Goal: Navigation & Orientation: Find specific page/section

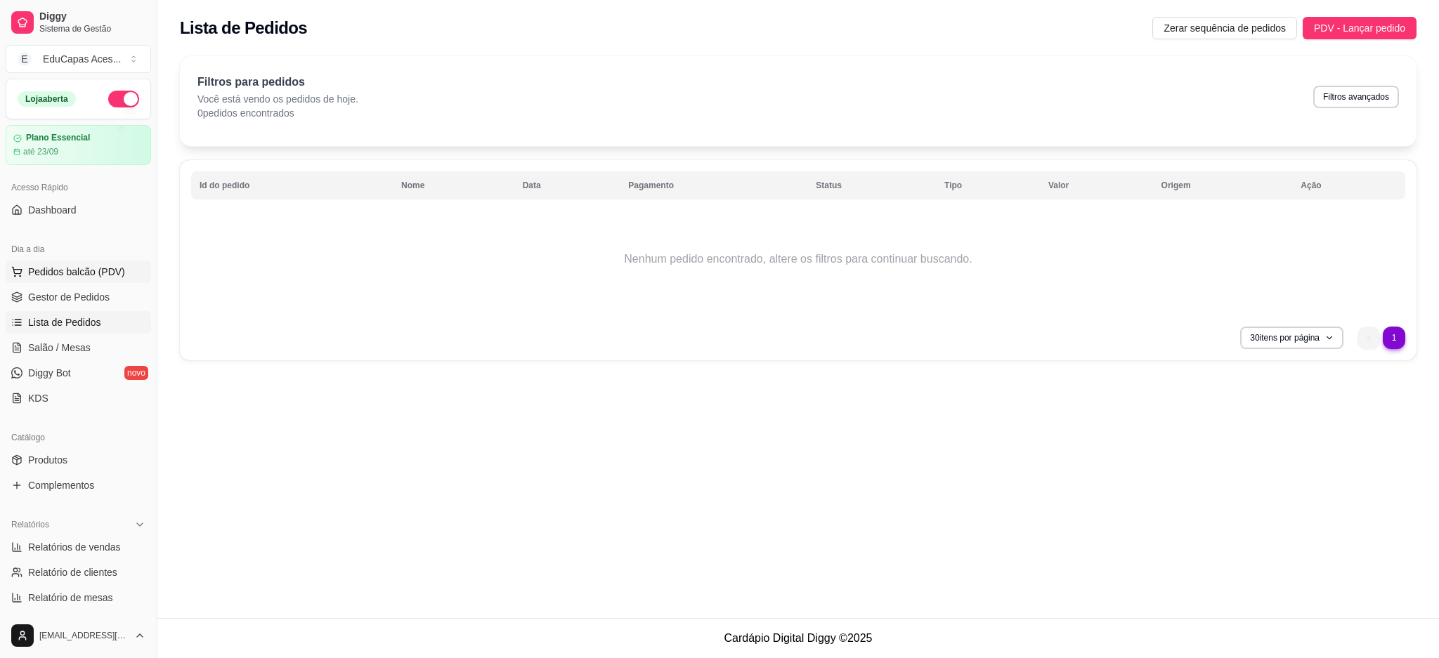
click at [56, 273] on span "Pedidos balcão (PDV)" at bounding box center [76, 272] width 97 height 14
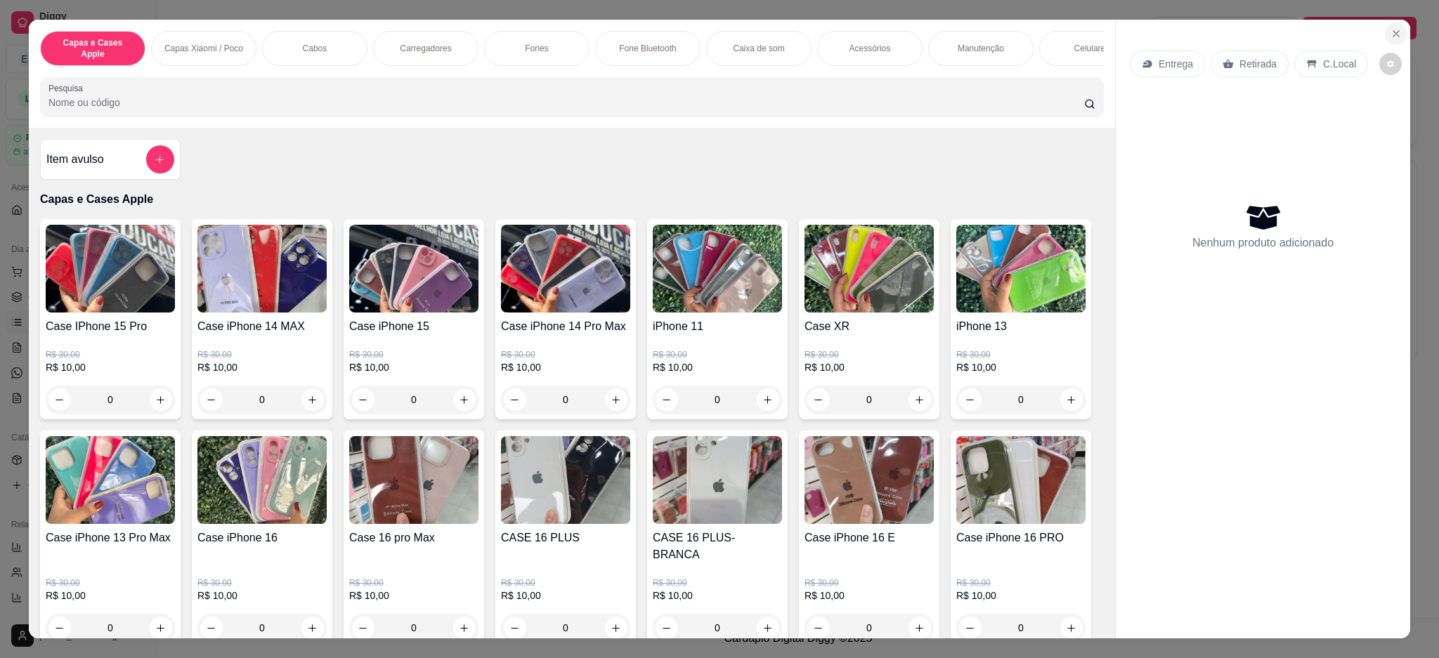
click at [1391, 34] on icon "Close" at bounding box center [1395, 33] width 11 height 11
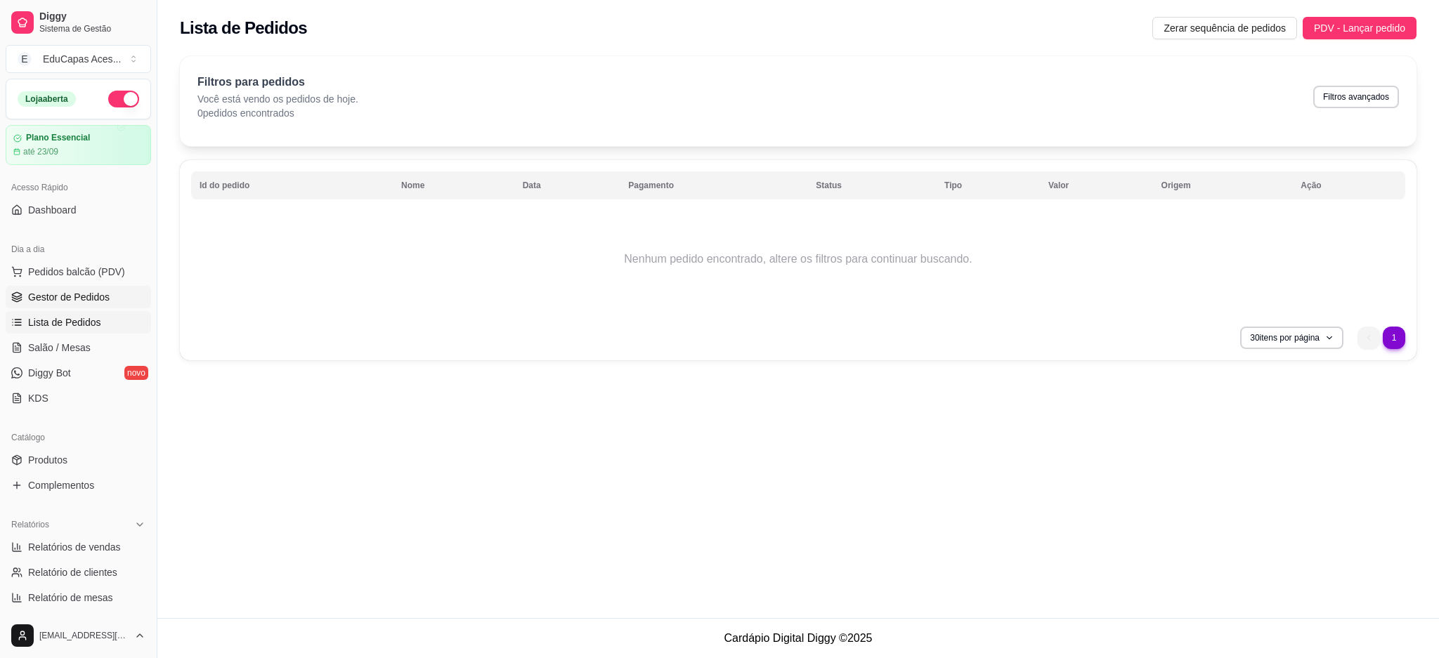
click at [80, 295] on span "Gestor de Pedidos" at bounding box center [68, 297] width 81 height 14
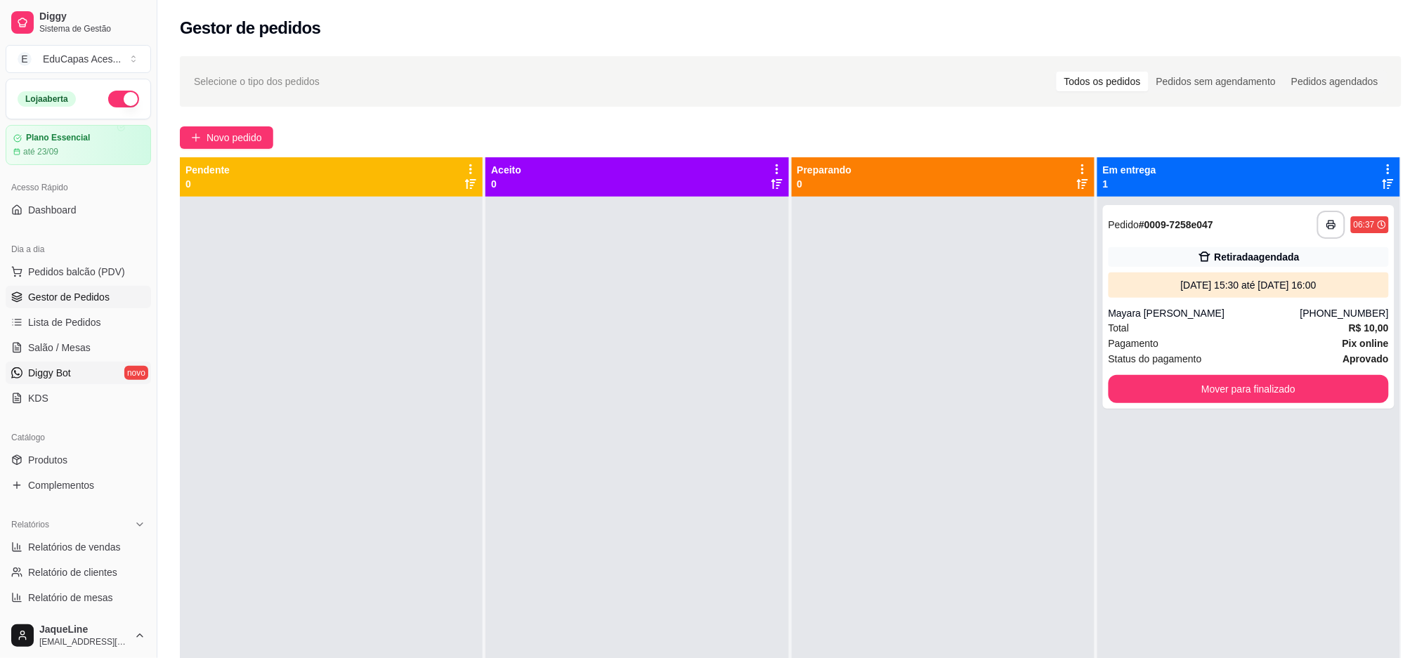
click at [56, 374] on span "Diggy Bot" at bounding box center [49, 373] width 43 height 14
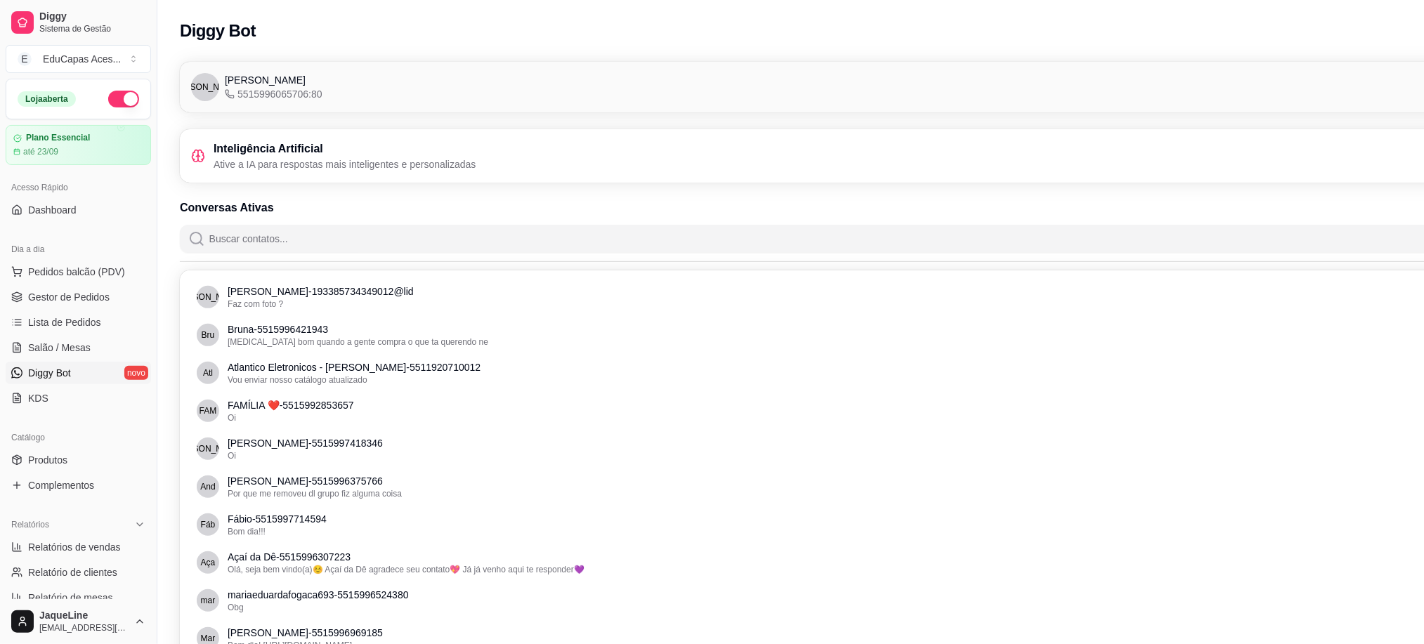
click at [40, 365] on link "Diggy Bot novo" at bounding box center [78, 373] width 145 height 22
click at [98, 275] on span "Pedidos balcão (PDV)" at bounding box center [76, 272] width 97 height 14
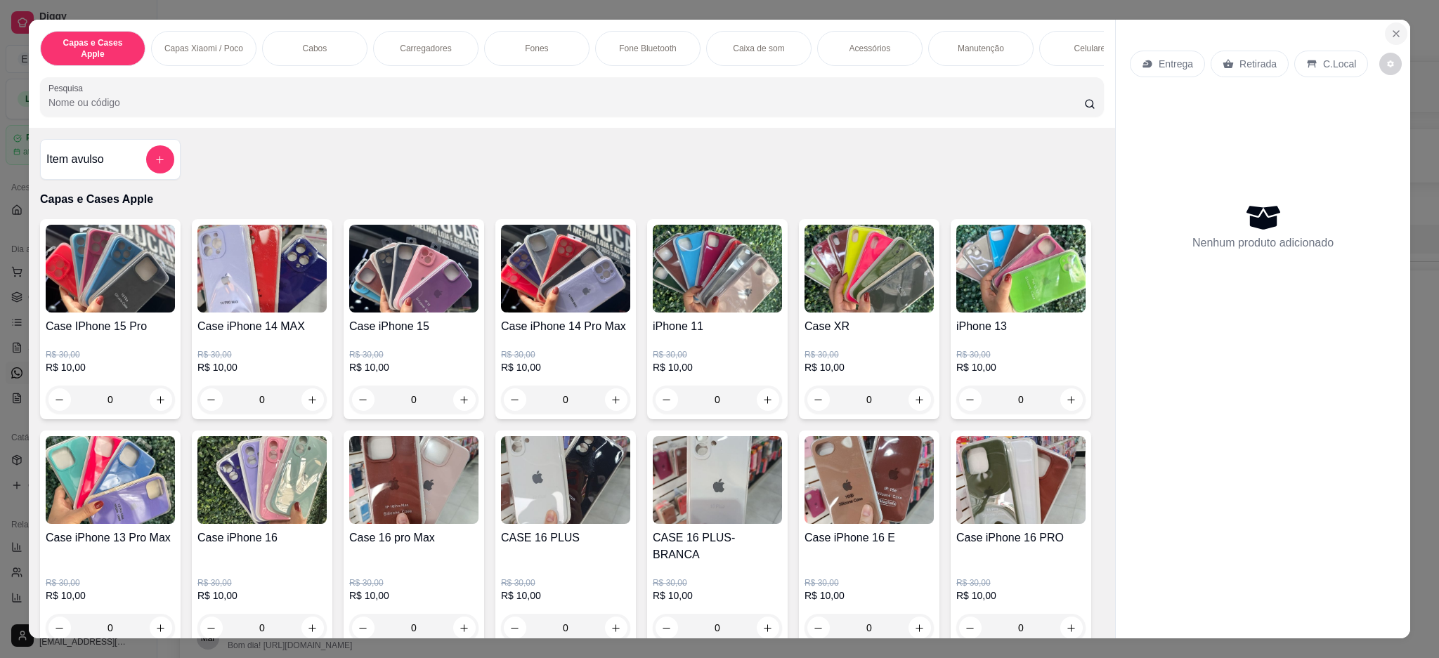
click at [1393, 32] on icon "Close" at bounding box center [1396, 34] width 6 height 6
